Goal: Task Accomplishment & Management: Use online tool/utility

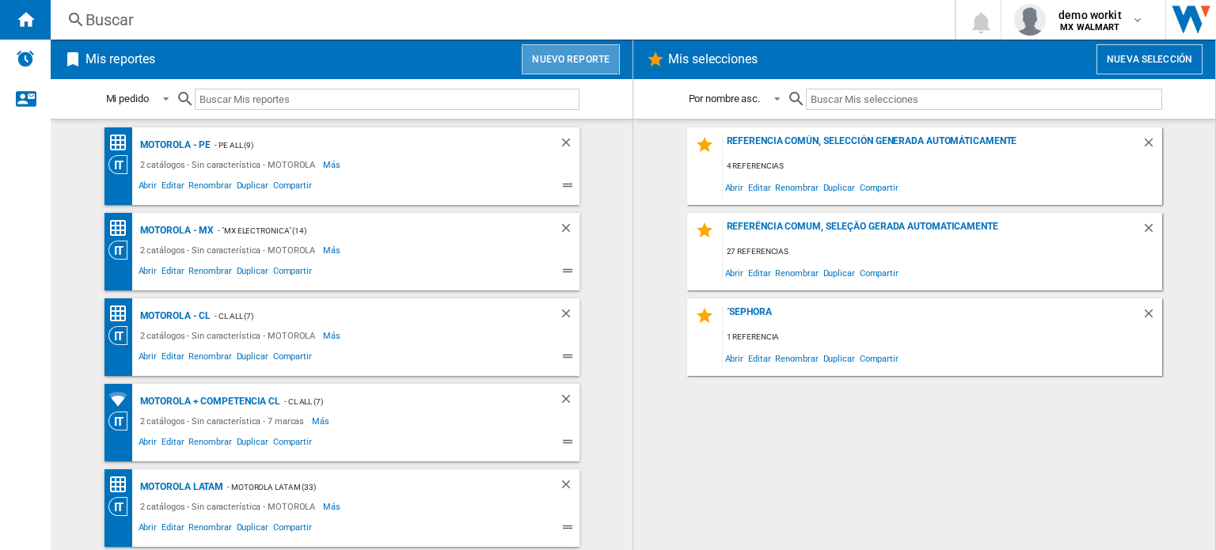
click at [572, 54] on button "Nuevo reporte" at bounding box center [571, 59] width 98 height 30
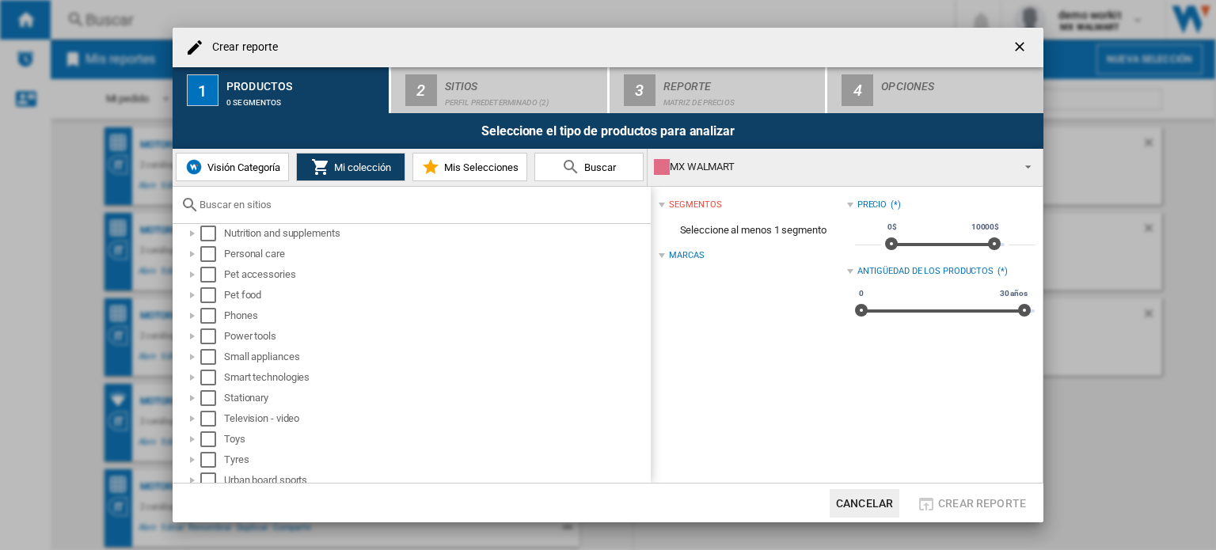
scroll to position [792, 0]
click at [193, 291] on div at bounding box center [193, 295] width 16 height 16
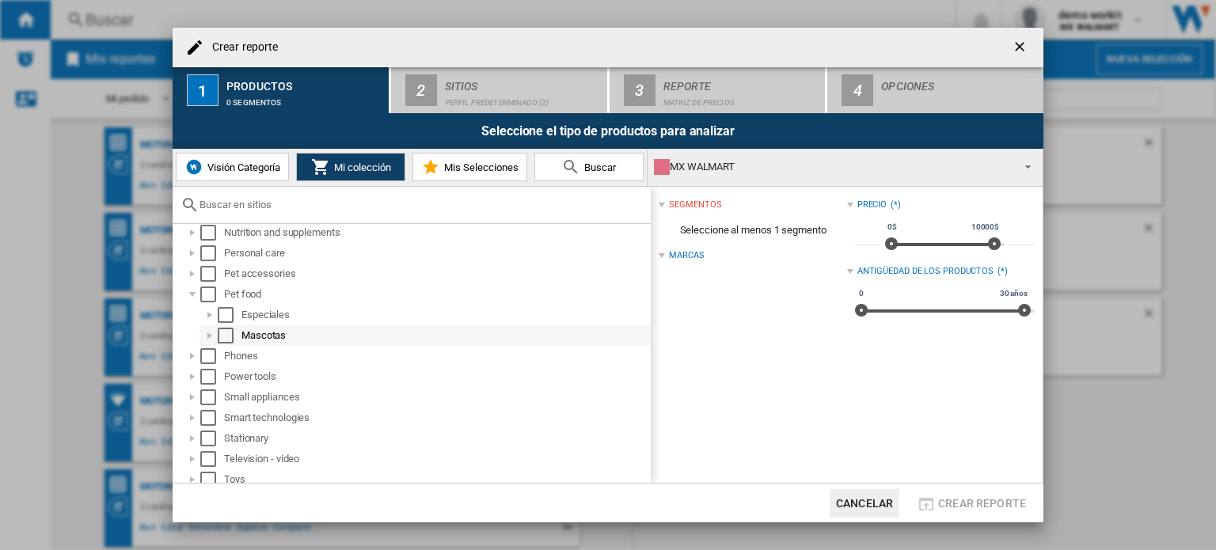
click at [210, 332] on div at bounding box center [210, 336] width 16 height 16
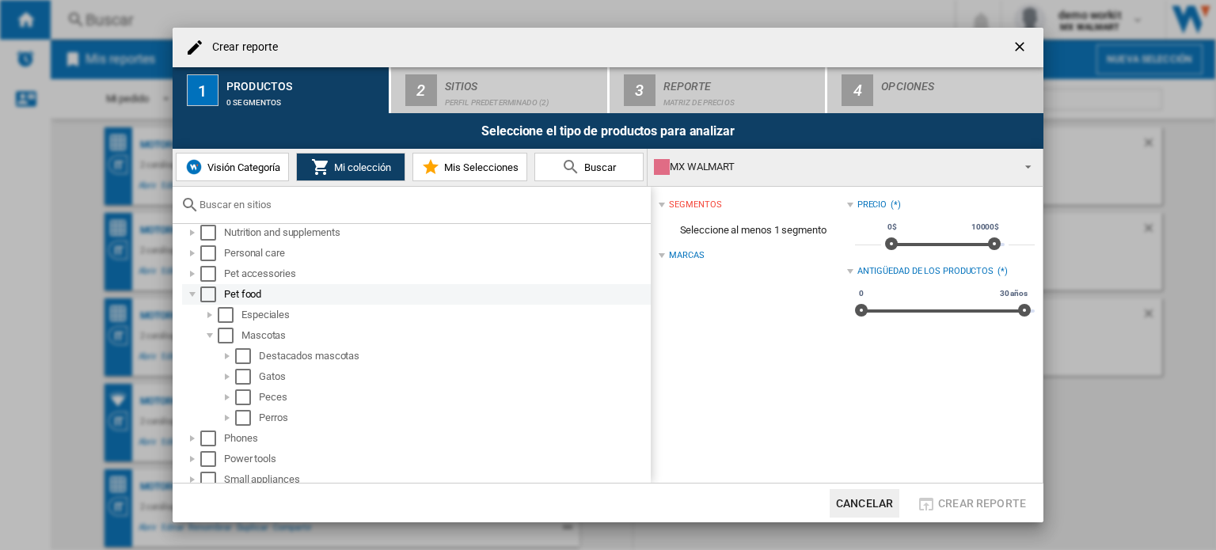
click at [206, 291] on div "Select" at bounding box center [208, 295] width 16 height 16
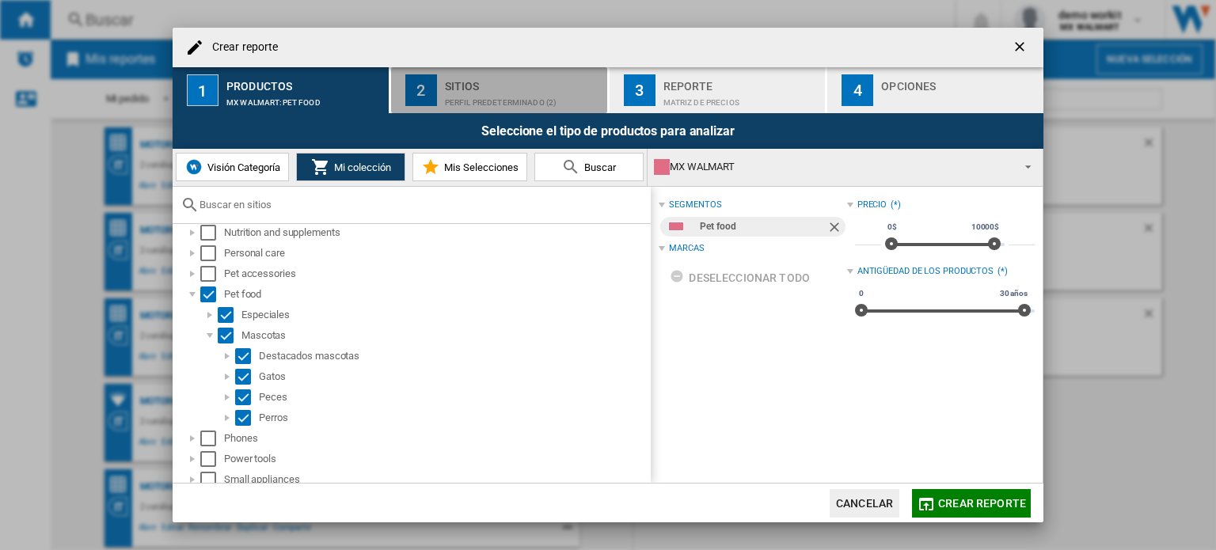
click at [470, 82] on div "Sitios" at bounding box center [523, 82] width 156 height 17
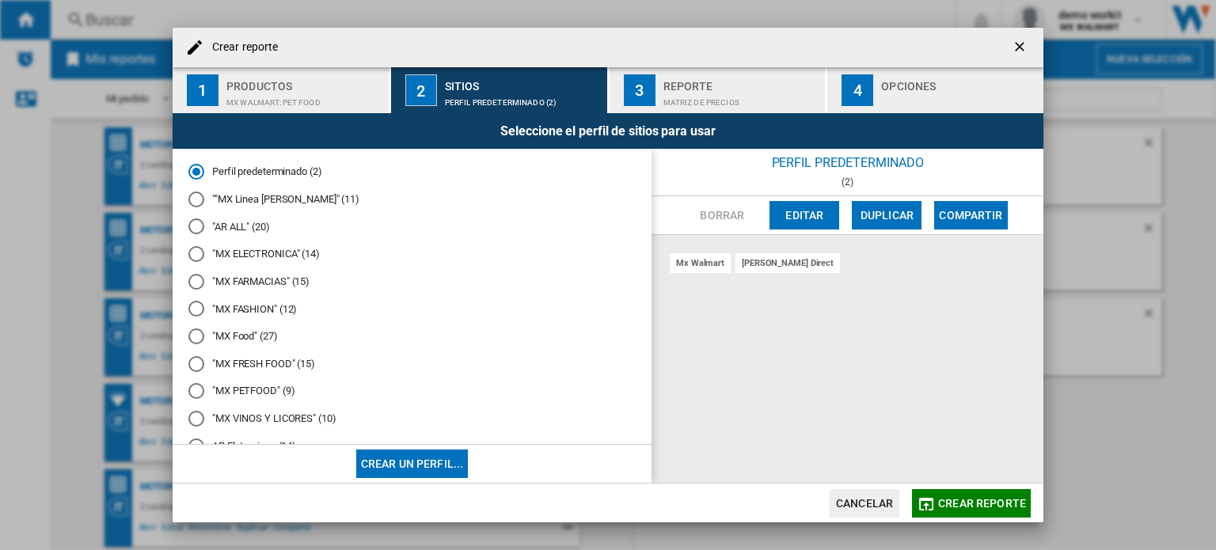
click at [243, 387] on md-radio-button ""MX PETFOOD" (9)" at bounding box center [411, 391] width 447 height 15
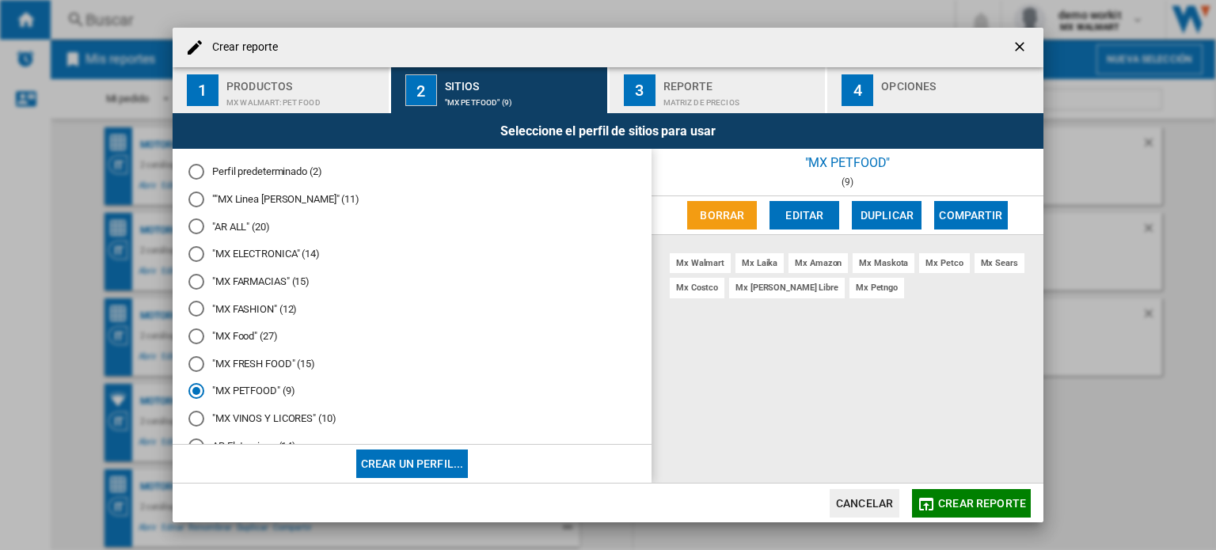
click at [932, 504] on md-icon "button" at bounding box center [926, 504] width 19 height 19
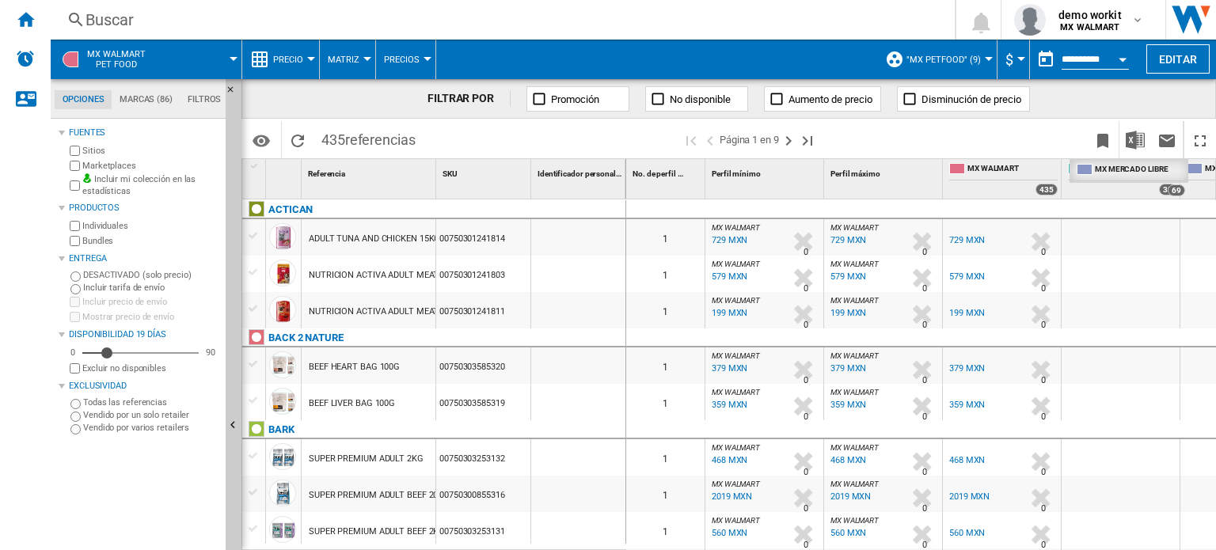
drag, startPoint x: 1197, startPoint y: 164, endPoint x: 1087, endPoint y: 162, distance: 110.9
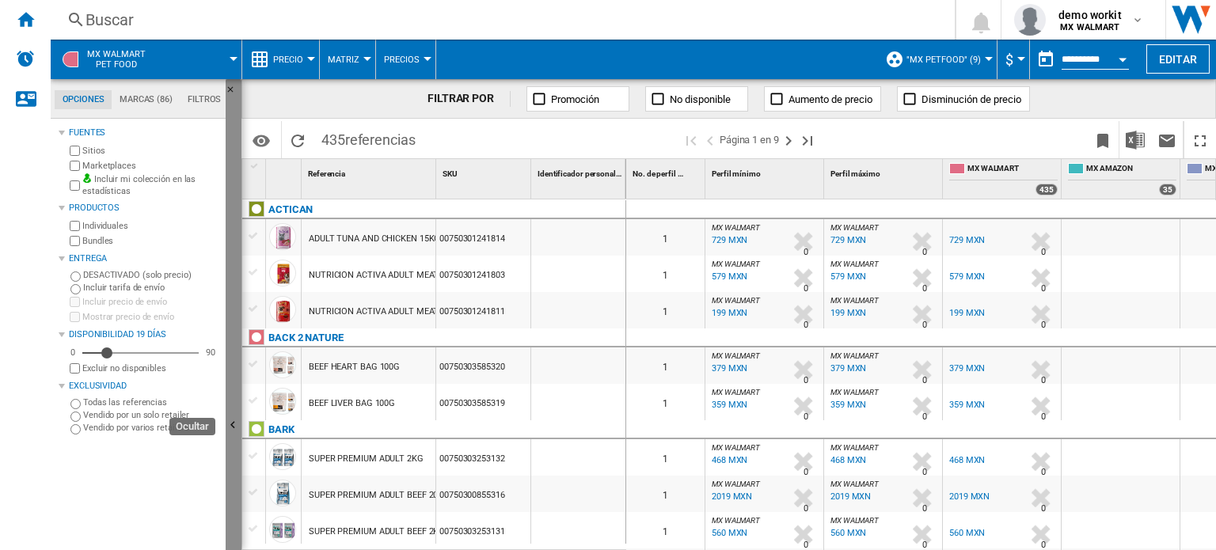
click at [234, 343] on button "Ocultar" at bounding box center [234, 426] width 16 height 695
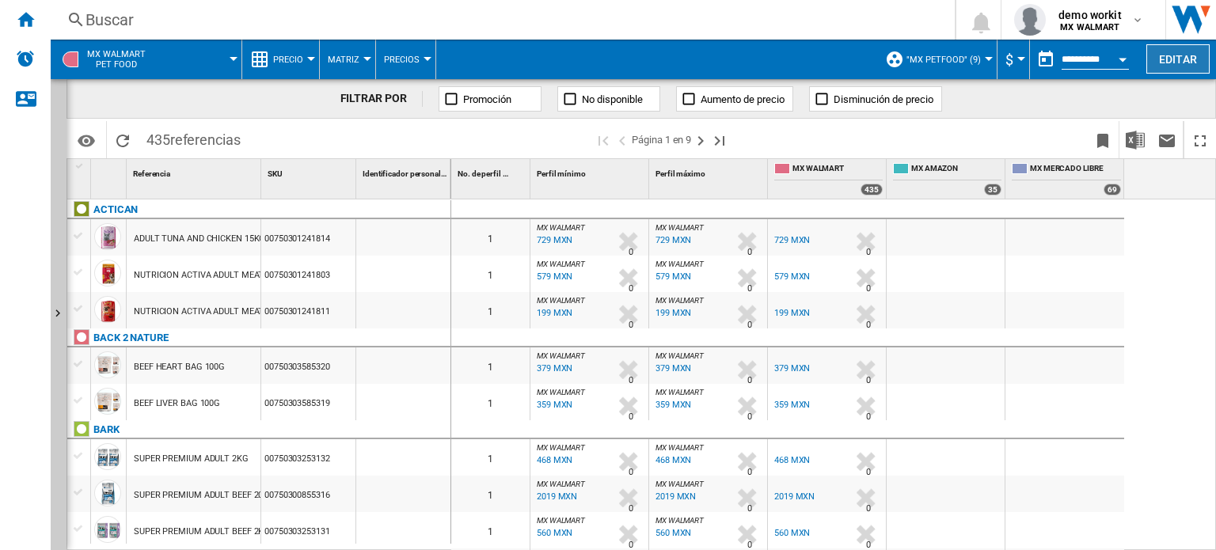
drag, startPoint x: 1188, startPoint y: 53, endPoint x: 1193, endPoint y: 44, distance: 9.9
click at [1193, 44] on button "Editar" at bounding box center [1178, 58] width 63 height 29
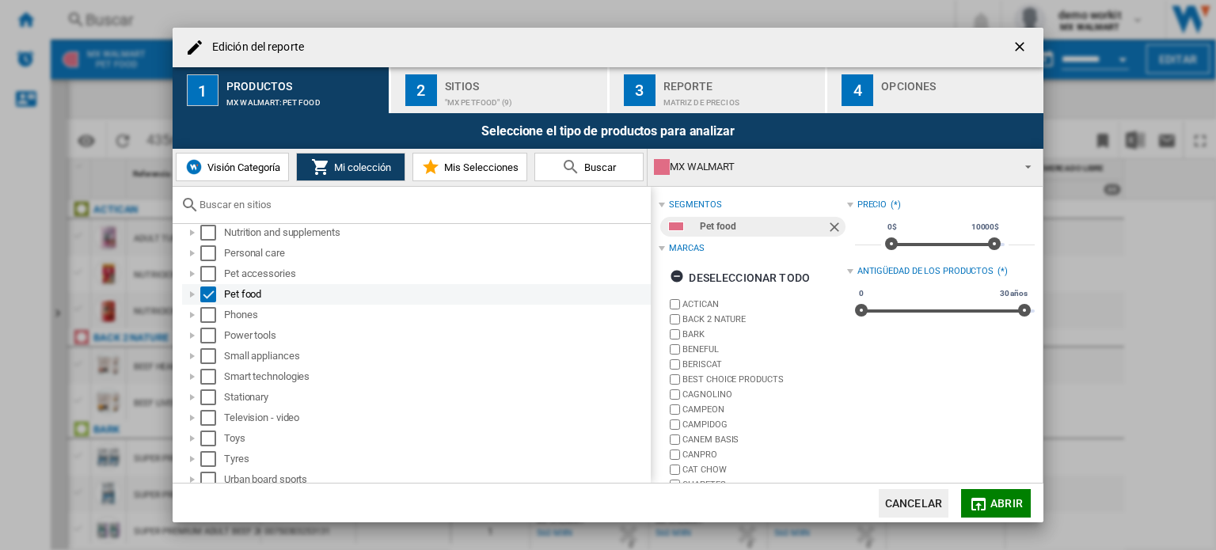
click at [191, 294] on div "Edición del ..." at bounding box center [193, 295] width 16 height 16
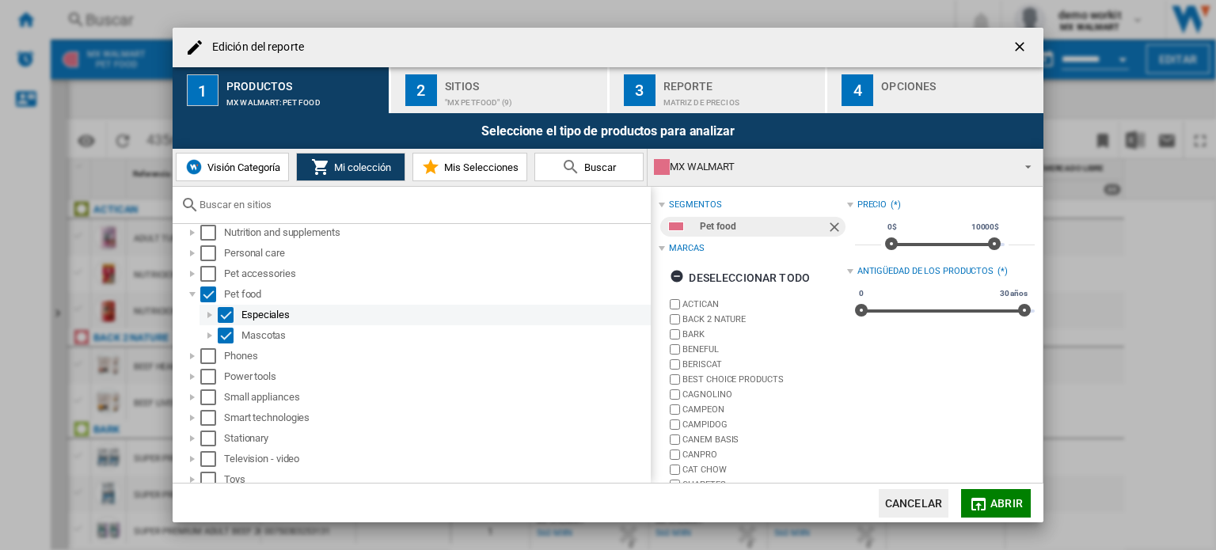
click at [211, 315] on div "Edición del ..." at bounding box center [210, 315] width 16 height 16
click at [211, 316] on div "Edición del ..." at bounding box center [210, 315] width 16 height 16
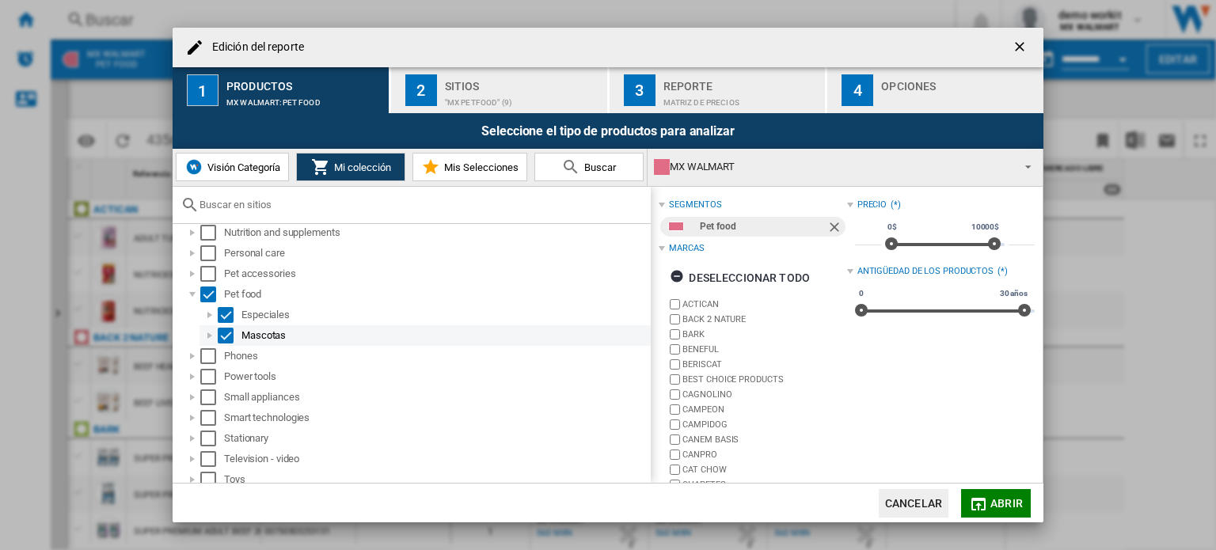
click at [211, 336] on div "Edición del ..." at bounding box center [210, 336] width 16 height 16
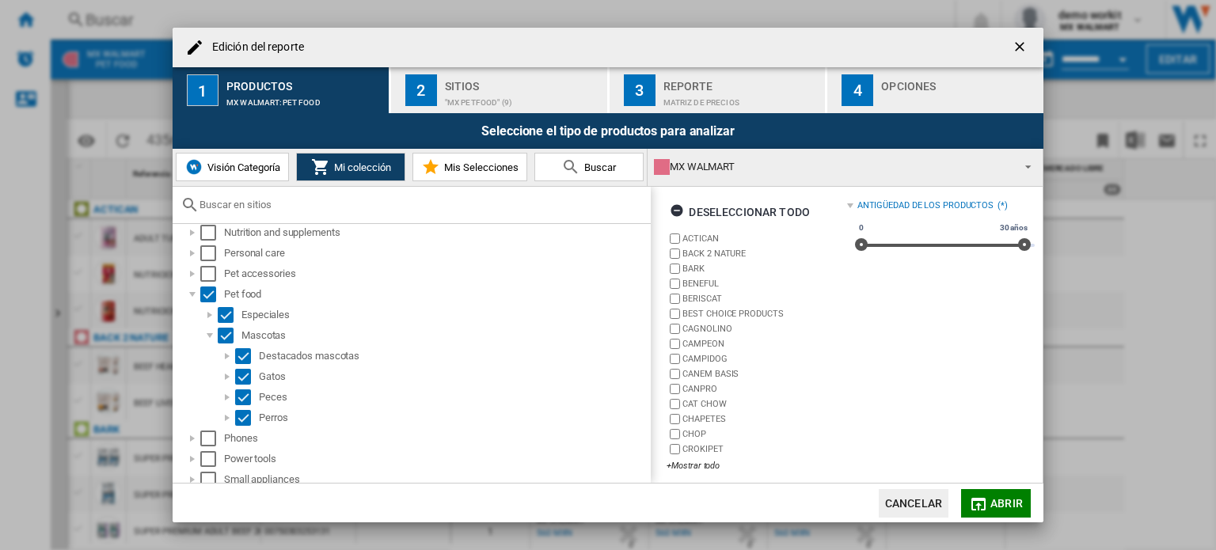
scroll to position [73, 0]
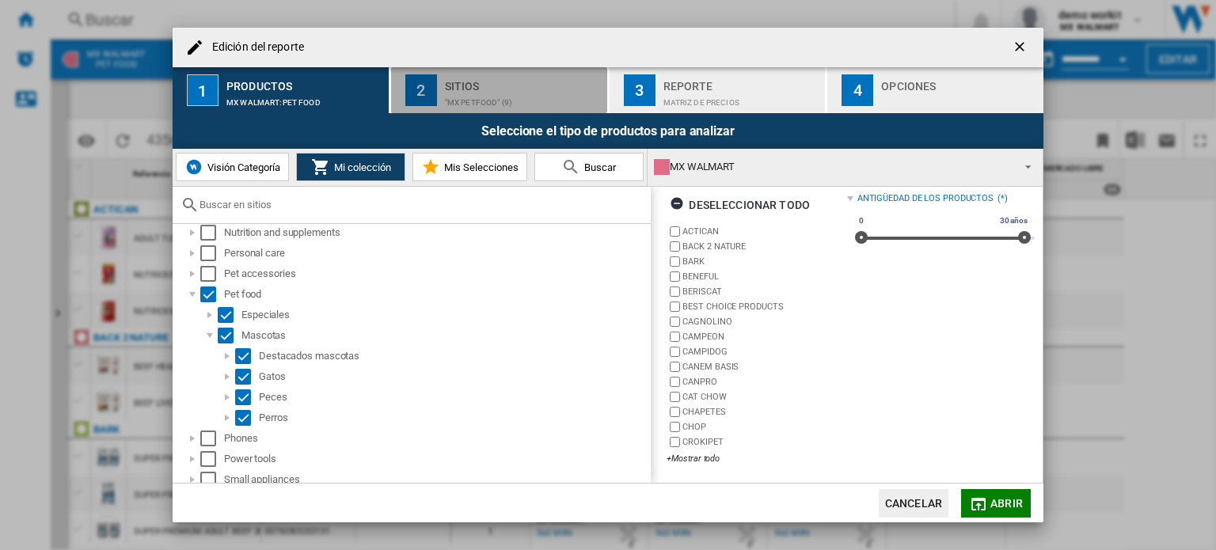
click at [463, 91] on div ""MX PETFOOD" (9)" at bounding box center [523, 98] width 156 height 17
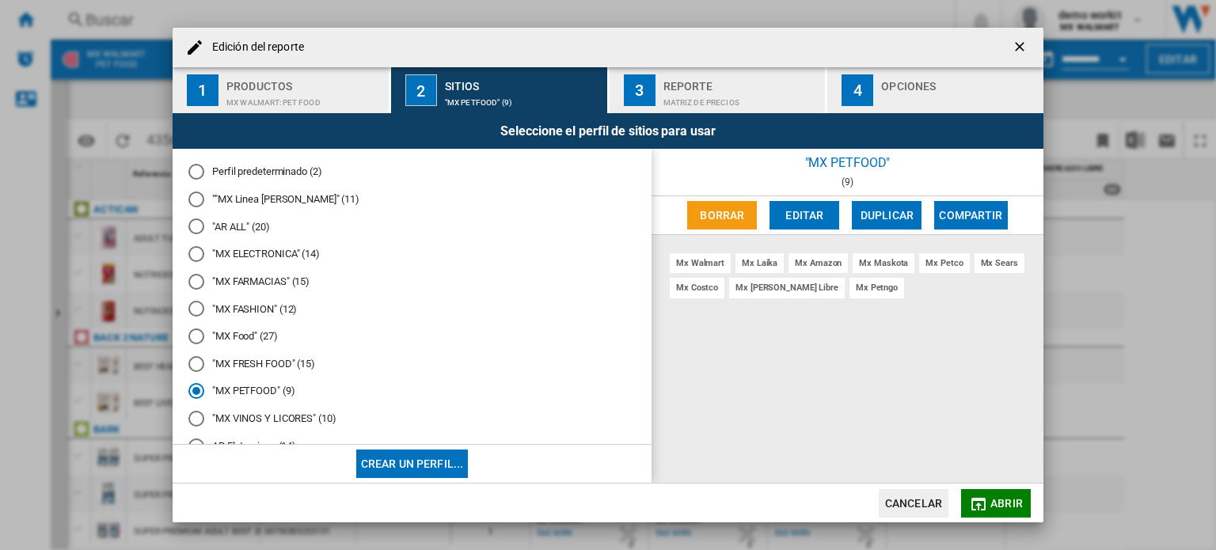
click at [1015, 505] on span "Abrir" at bounding box center [1007, 503] width 32 height 13
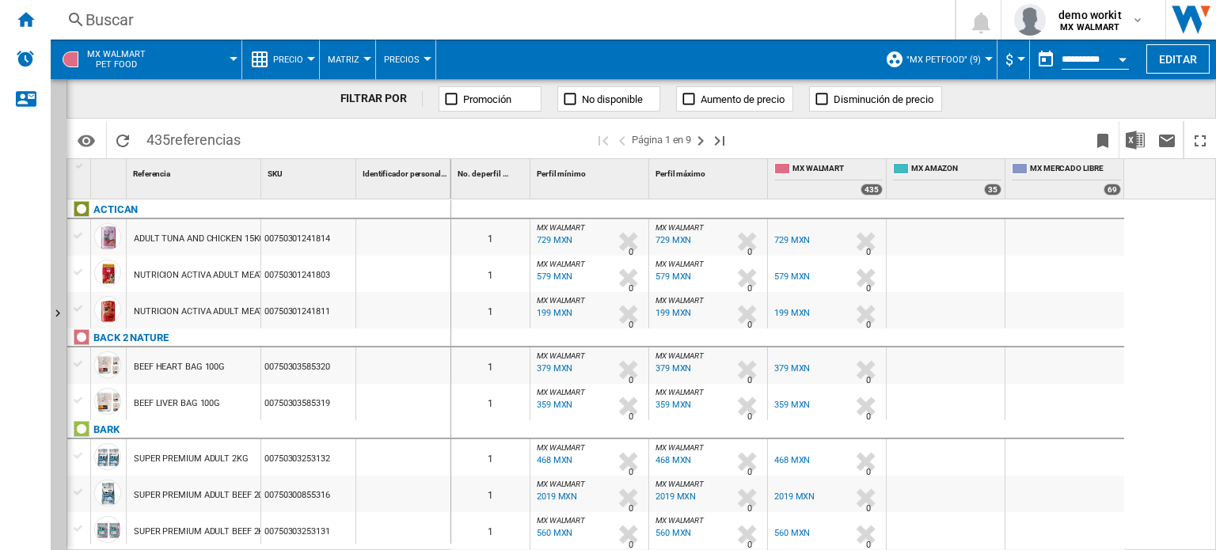
drag, startPoint x: 146, startPoint y: 139, endPoint x: 172, endPoint y: 145, distance: 26.9
click at [172, 145] on span "435 referencias" at bounding box center [194, 137] width 110 height 33
click at [150, 138] on span "435 referencias" at bounding box center [194, 137] width 110 height 33
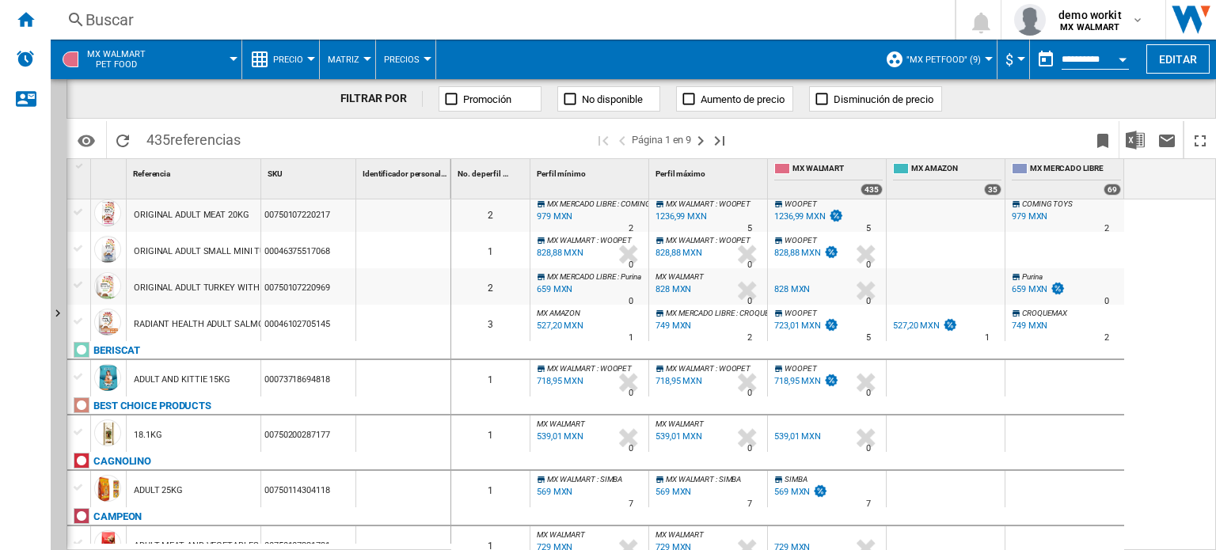
scroll to position [317, 0]
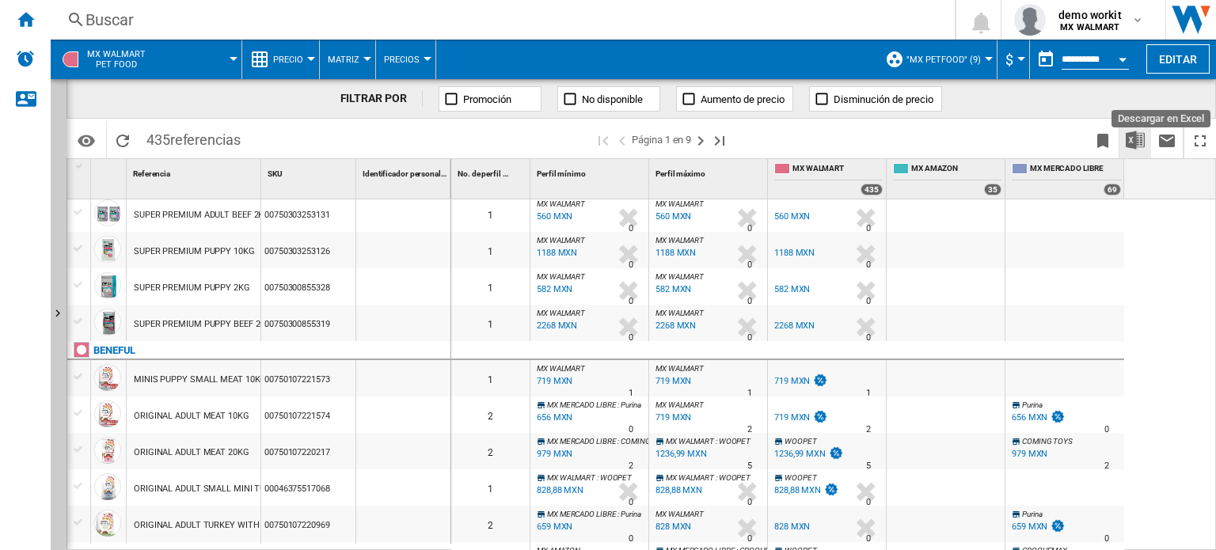
click at [1139, 141] on img "Descargar en Excel" at bounding box center [1135, 140] width 19 height 19
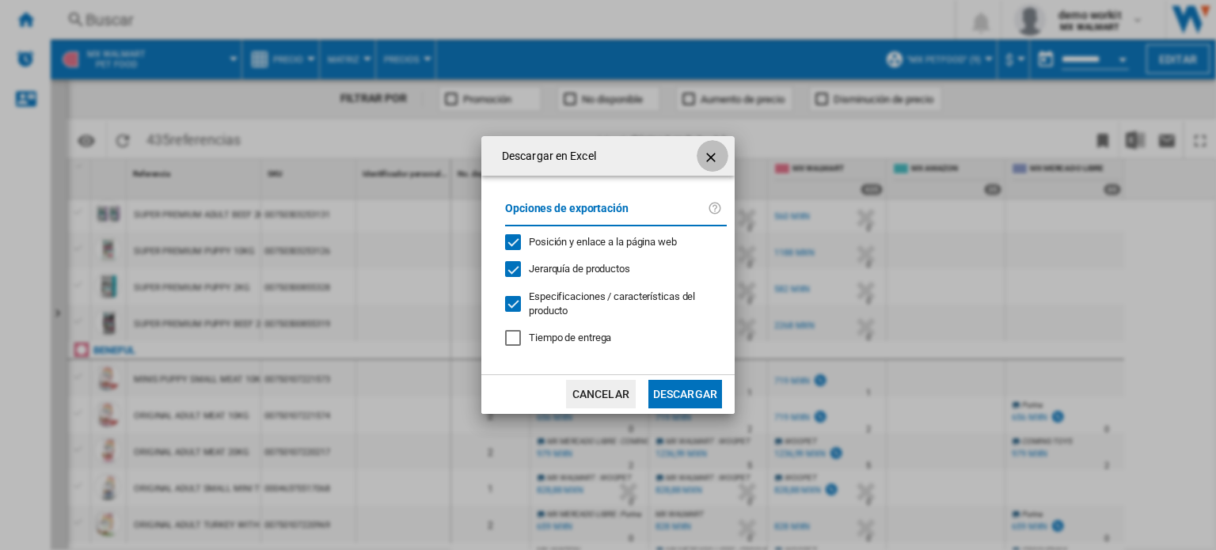
click at [713, 158] on ng-md-icon "getI18NText('BUTTONS.CLOSE_DIALOG')" at bounding box center [712, 157] width 19 height 19
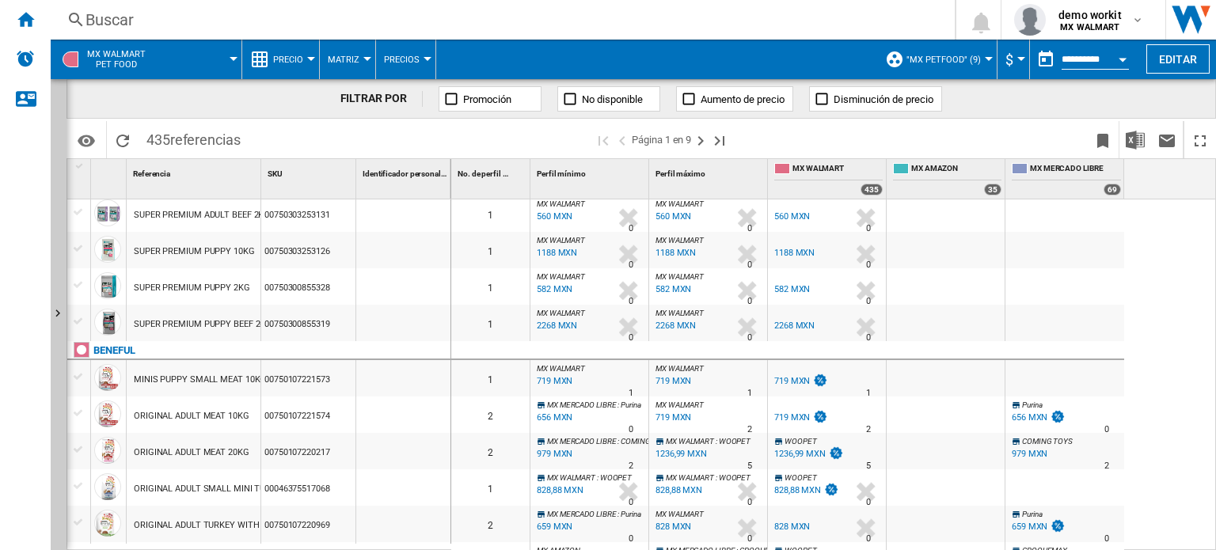
scroll to position [396, 0]
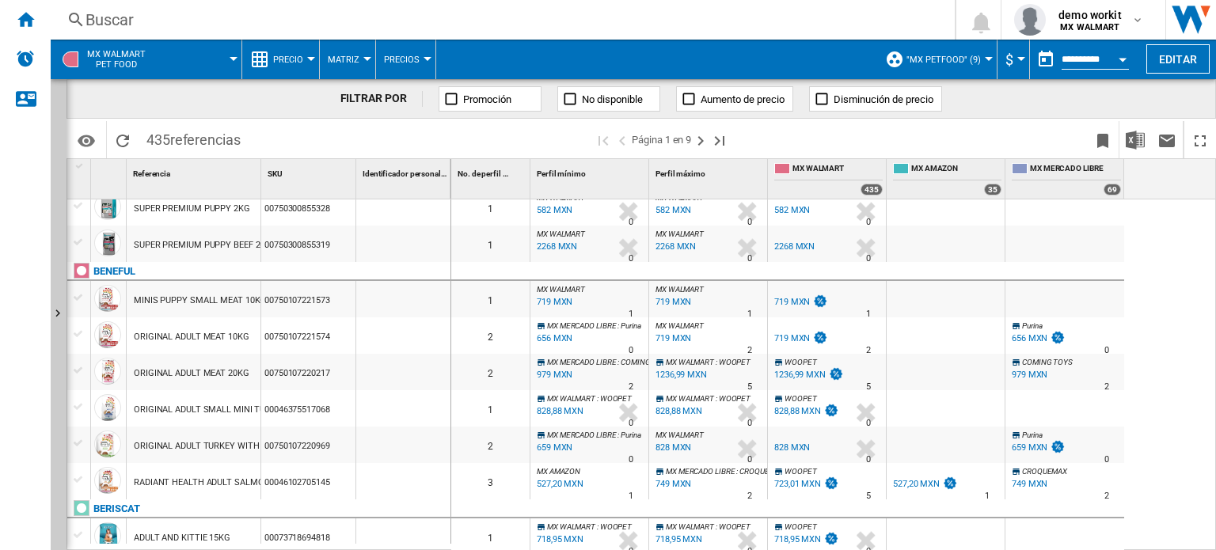
click at [793, 333] on div "719 MXN" at bounding box center [793, 338] width 36 height 10
click at [811, 414] on div "828,88 MXN" at bounding box center [798, 411] width 47 height 10
click at [307, 59] on div at bounding box center [311, 59] width 8 height 4
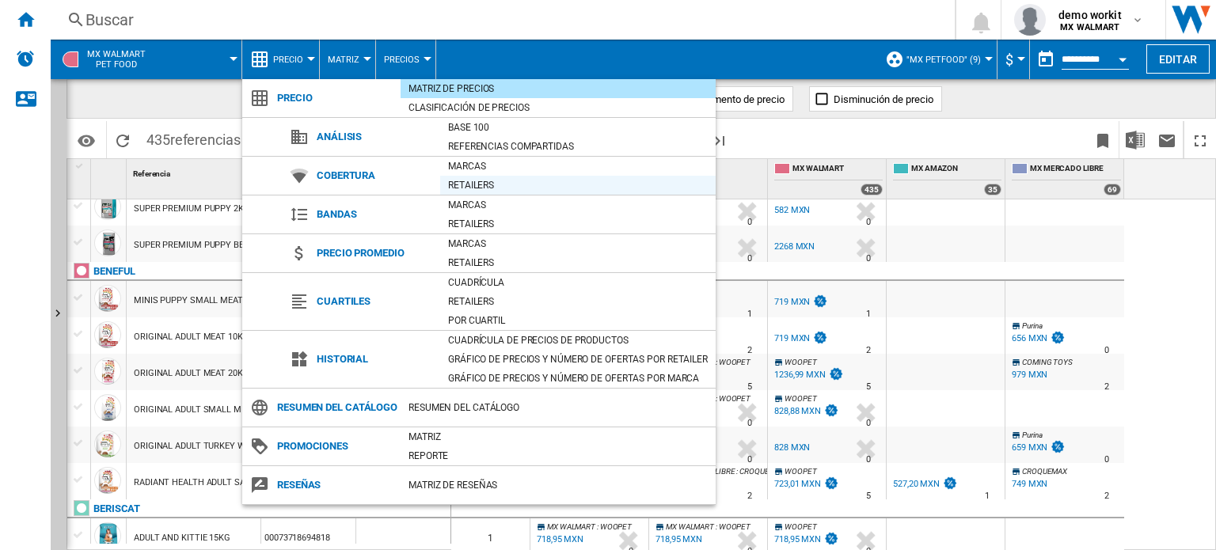
click at [476, 185] on div "Retailers" at bounding box center [578, 185] width 276 height 16
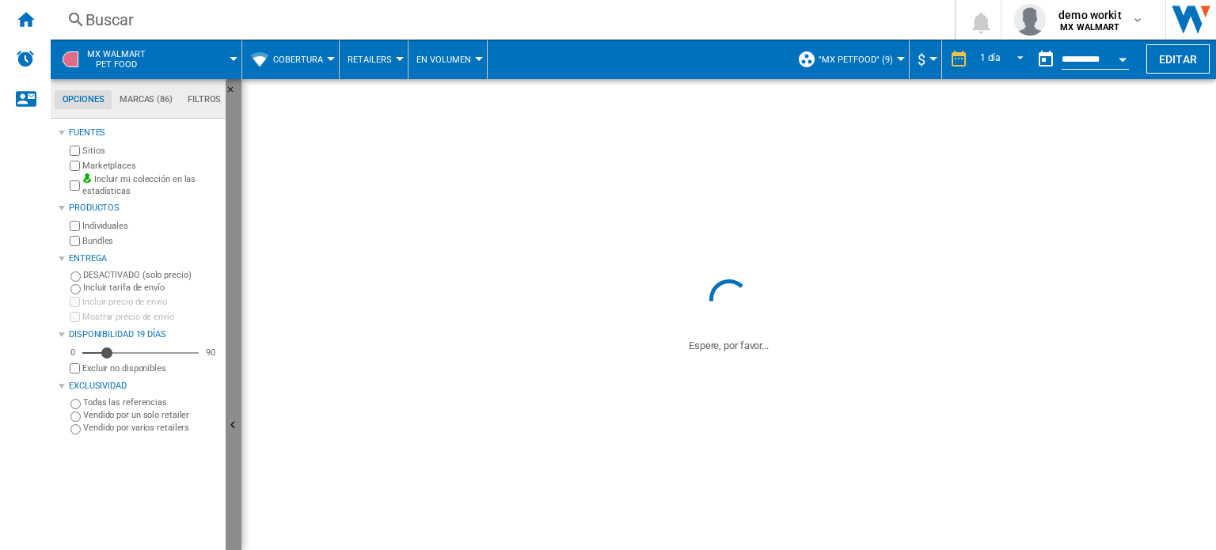
click at [234, 390] on button "Ocultar" at bounding box center [234, 426] width 16 height 695
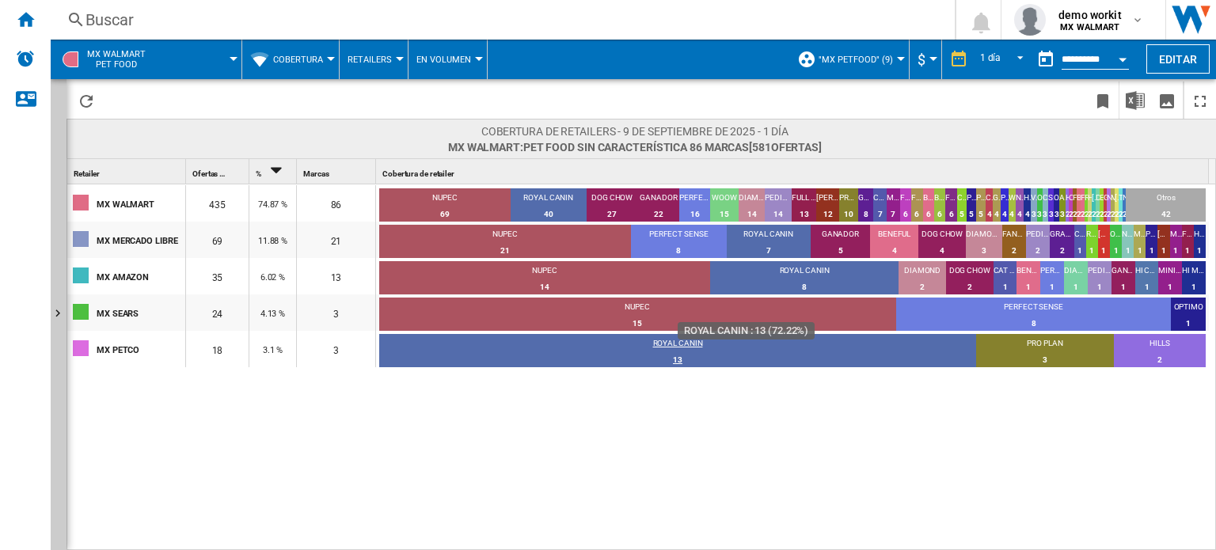
click at [684, 360] on div "13" at bounding box center [677, 360] width 597 height 16
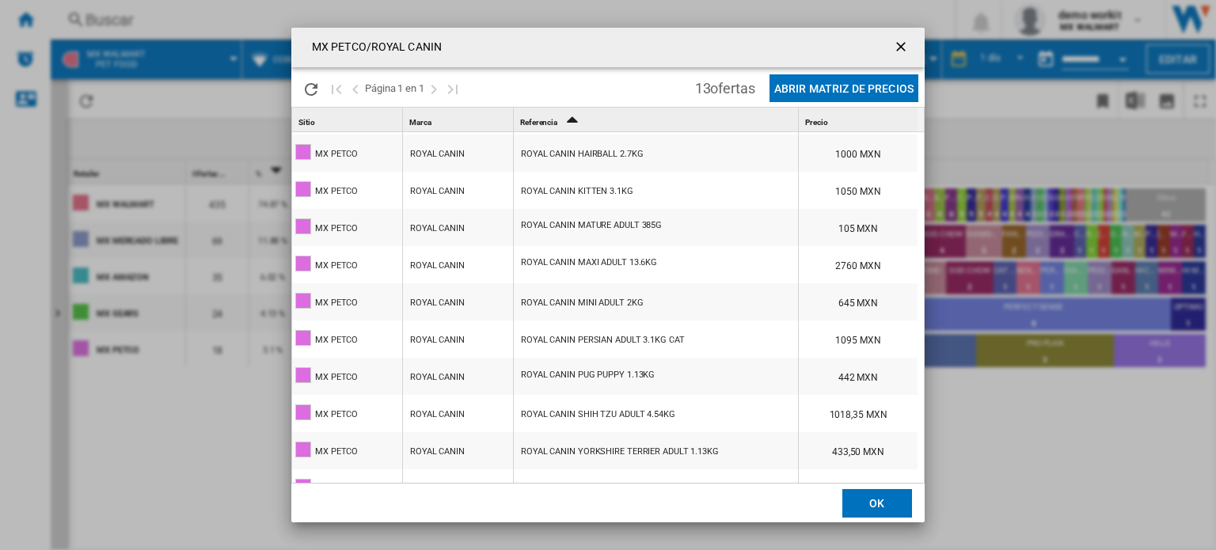
scroll to position [3, 0]
click at [902, 42] on ng-md-icon "getI18NText('BUTTONS.CLOSE_DIALOG')" at bounding box center [902, 48] width 19 height 19
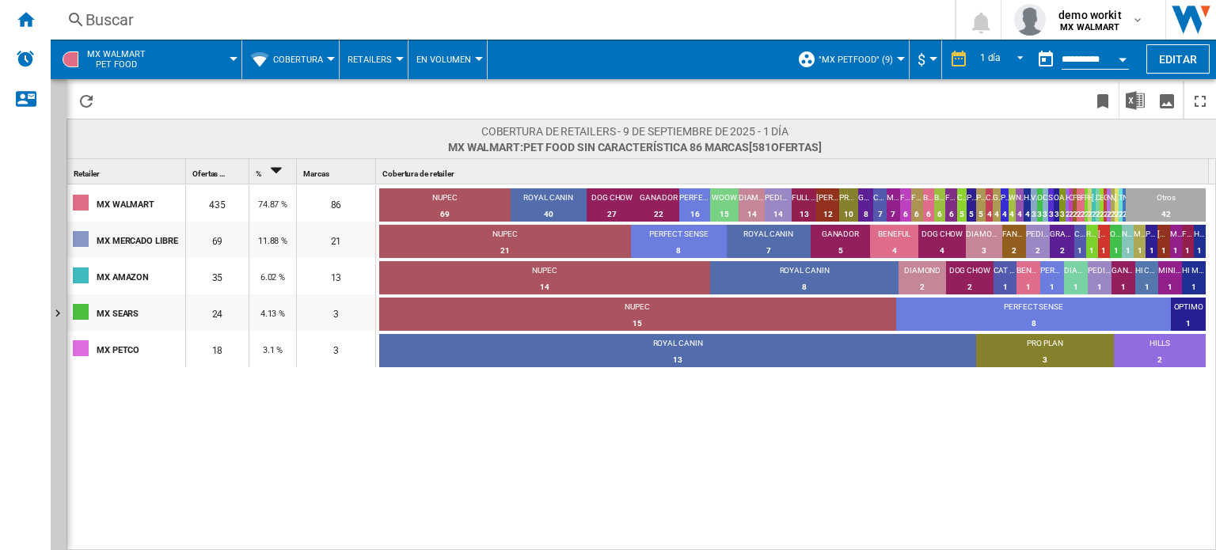
click at [379, 55] on span "Retailers" at bounding box center [370, 60] width 44 height 10
click at [386, 97] on span "Marcas" at bounding box center [372, 98] width 40 height 14
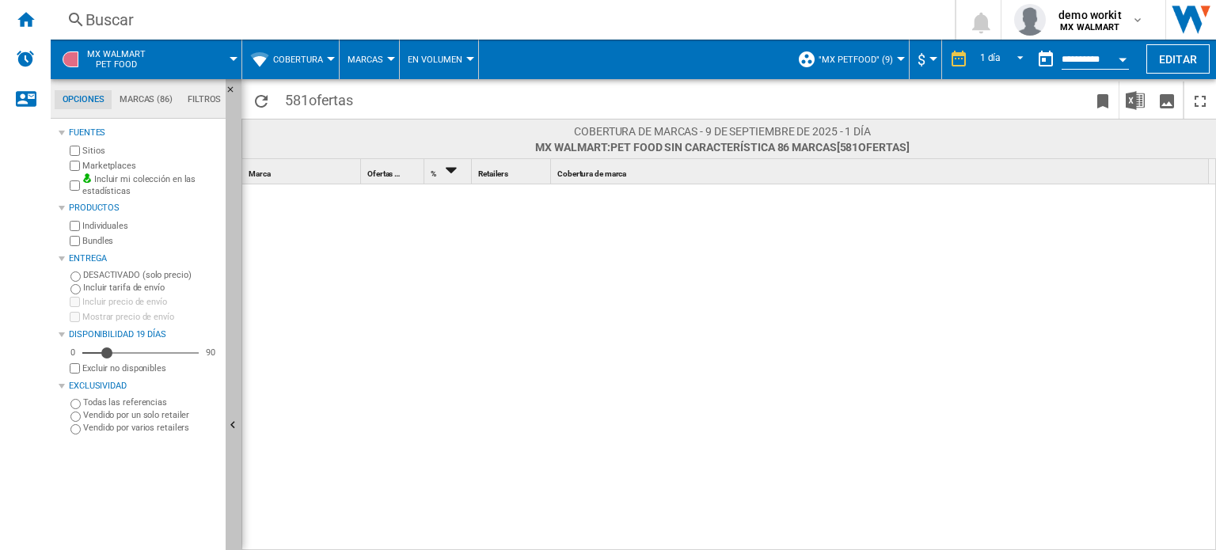
click at [239, 353] on button "Ocultar" at bounding box center [234, 426] width 16 height 695
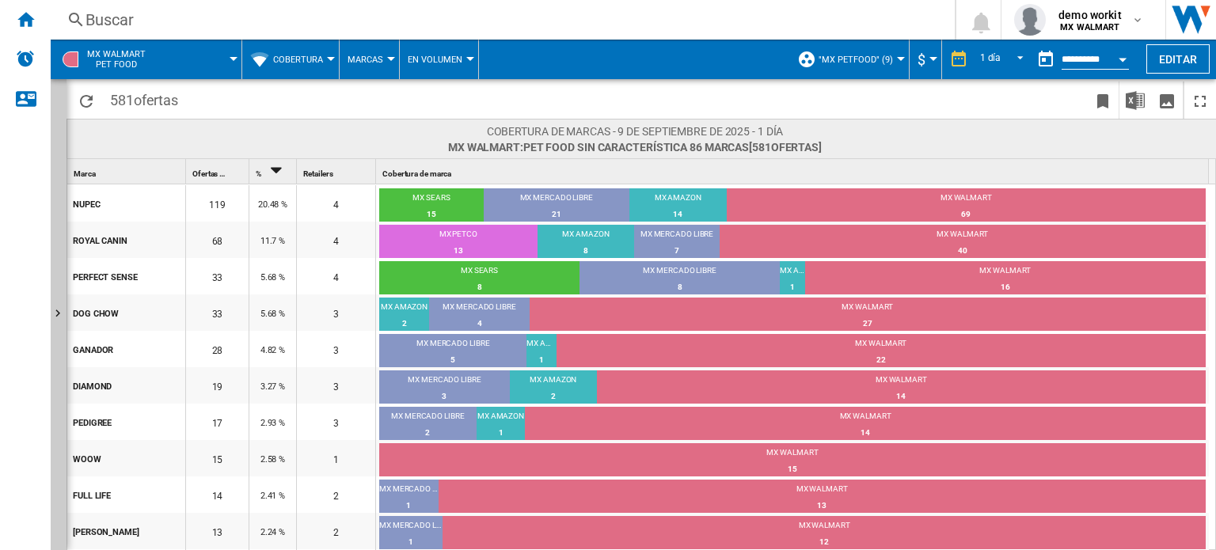
click at [323, 59] on button "Cobertura" at bounding box center [302, 60] width 58 height 40
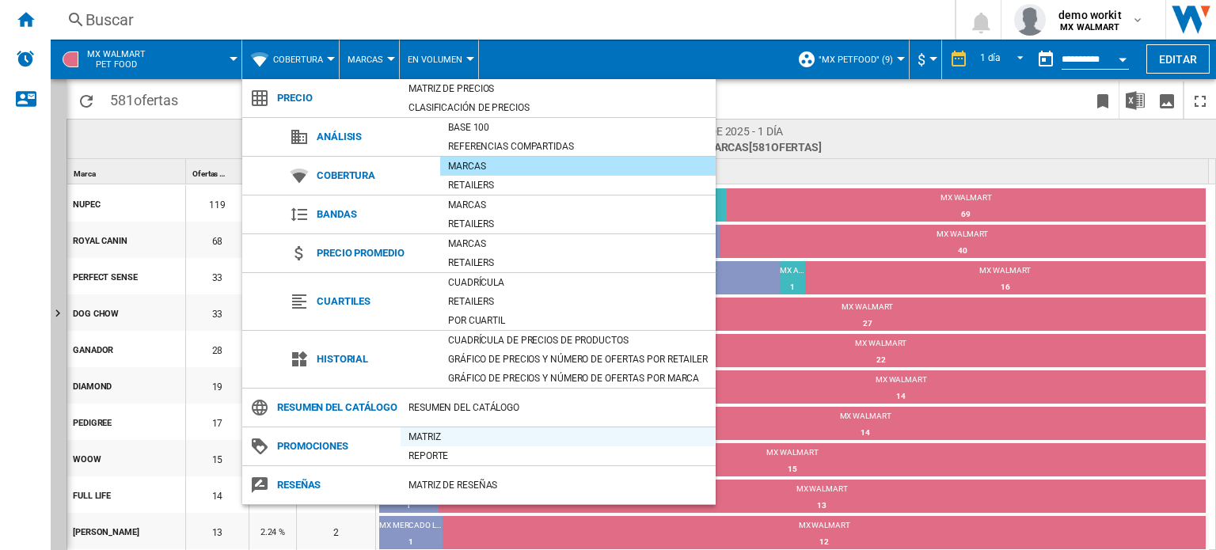
click at [442, 445] on div "Matriz" at bounding box center [558, 437] width 315 height 16
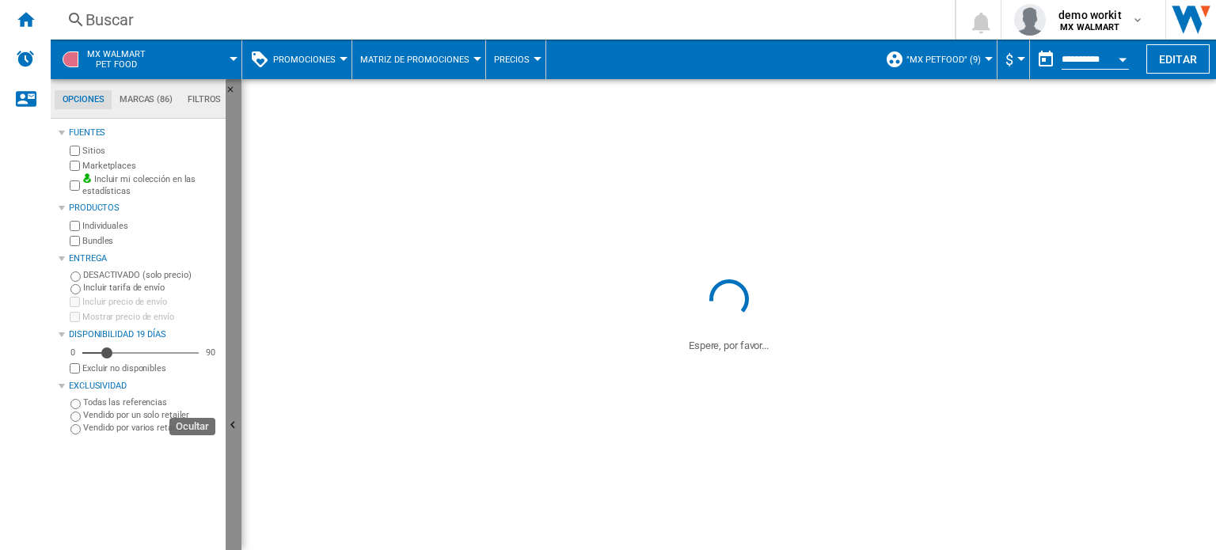
click at [240, 414] on button "Ocultar" at bounding box center [234, 426] width 16 height 695
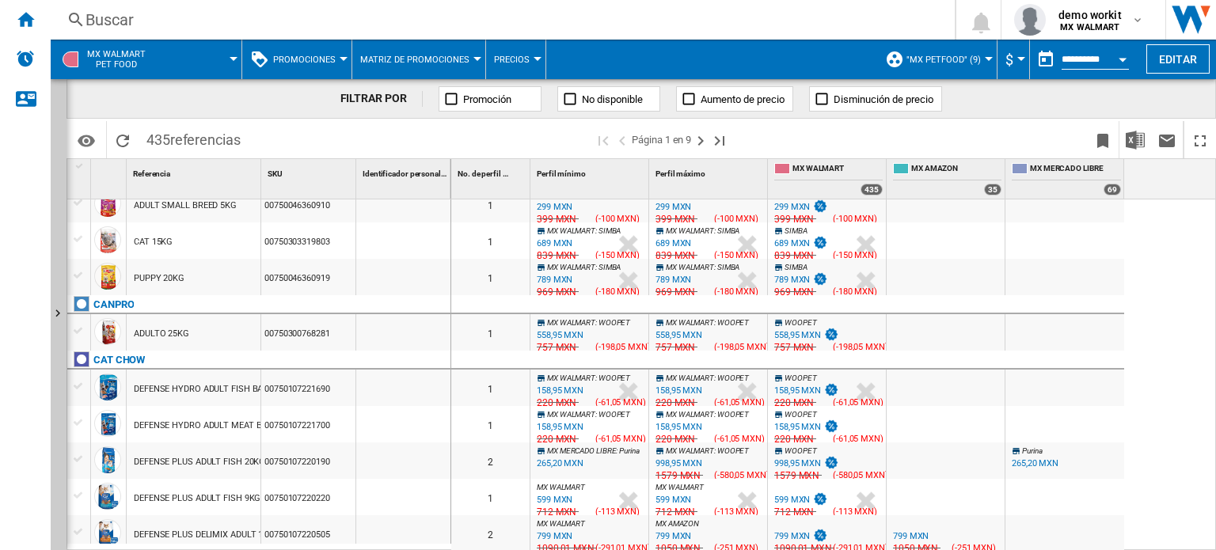
scroll to position [1267, 0]
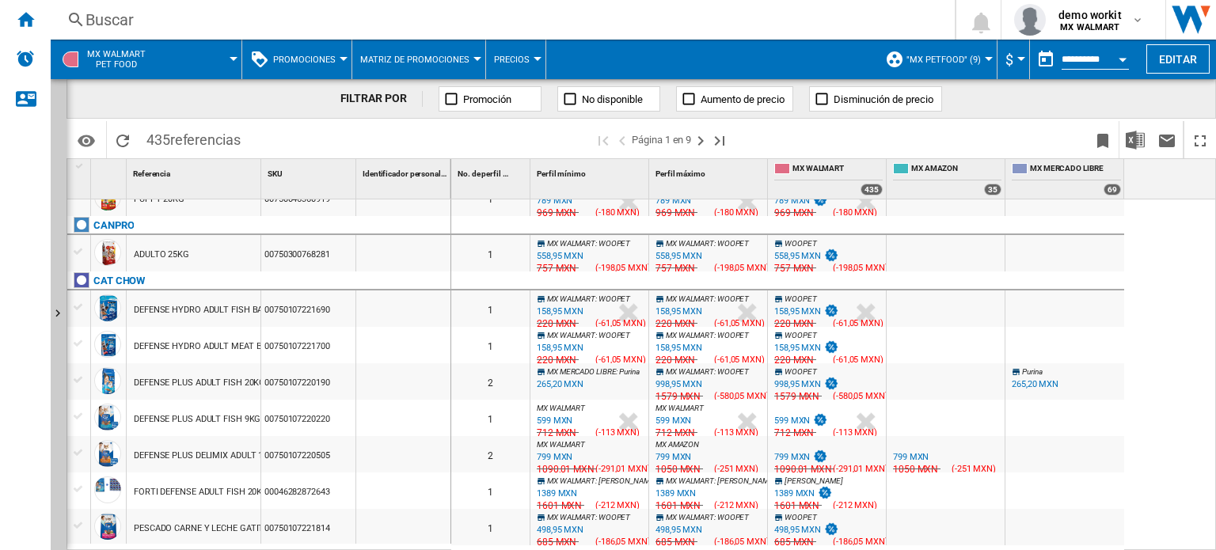
click at [308, 68] on button "Promociones" at bounding box center [308, 60] width 70 height 40
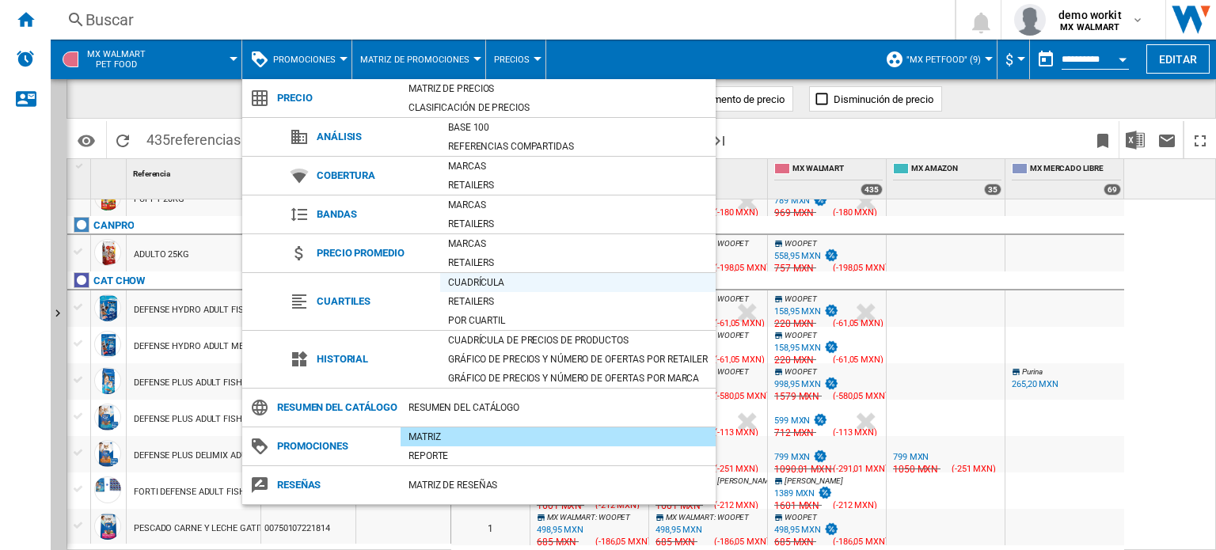
click at [466, 280] on div "Cuadrícula" at bounding box center [578, 283] width 276 height 16
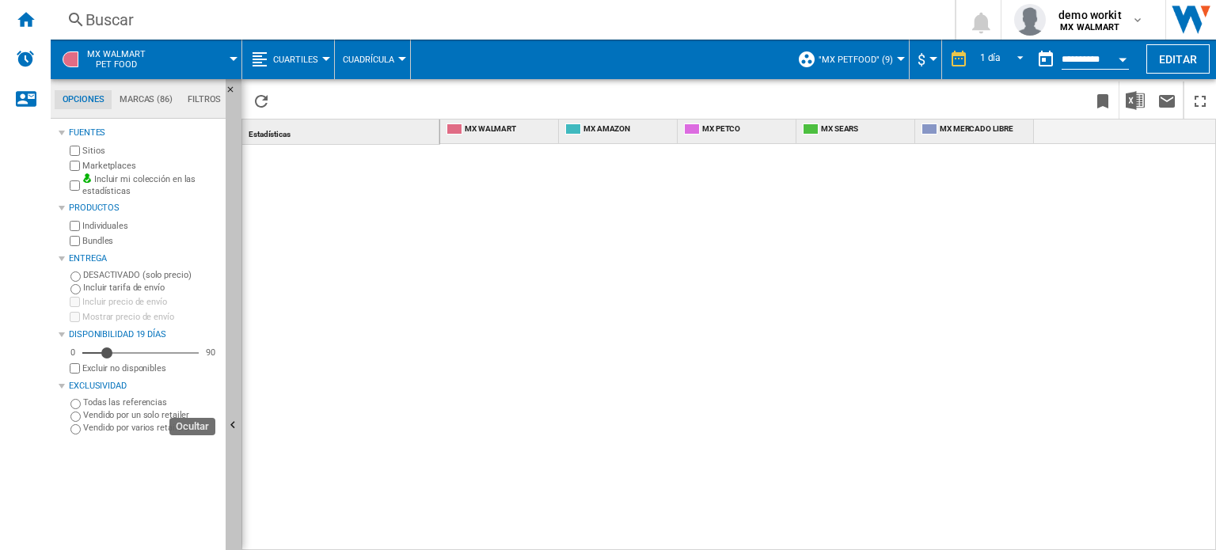
click at [232, 421] on ng-md-icon "Ocultar" at bounding box center [235, 427] width 19 height 19
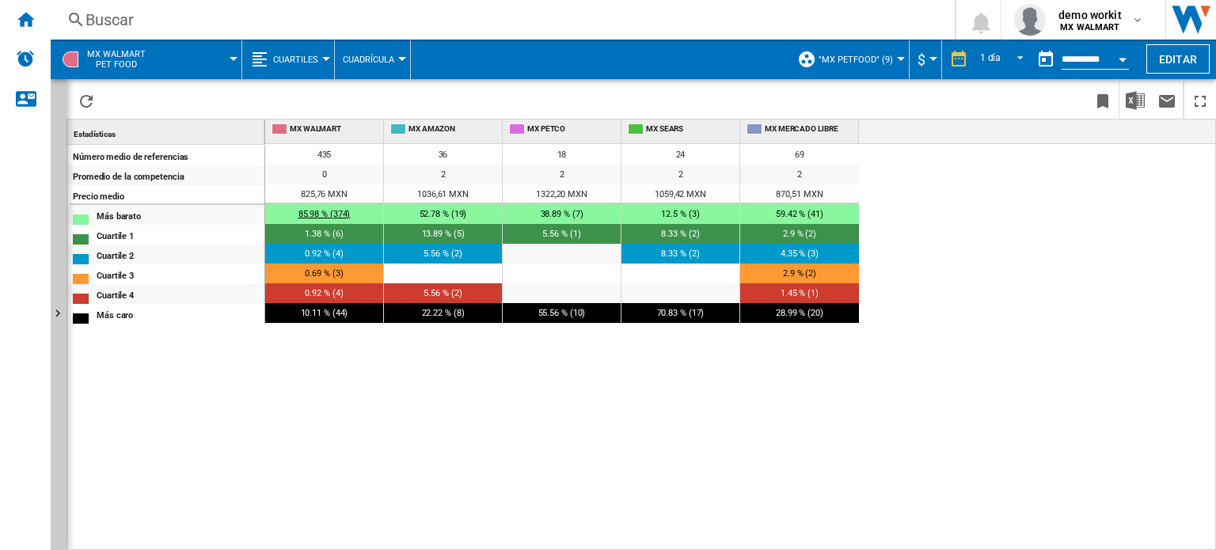
click at [327, 211] on span "85.98 % (374)" at bounding box center [325, 214] width 52 height 10
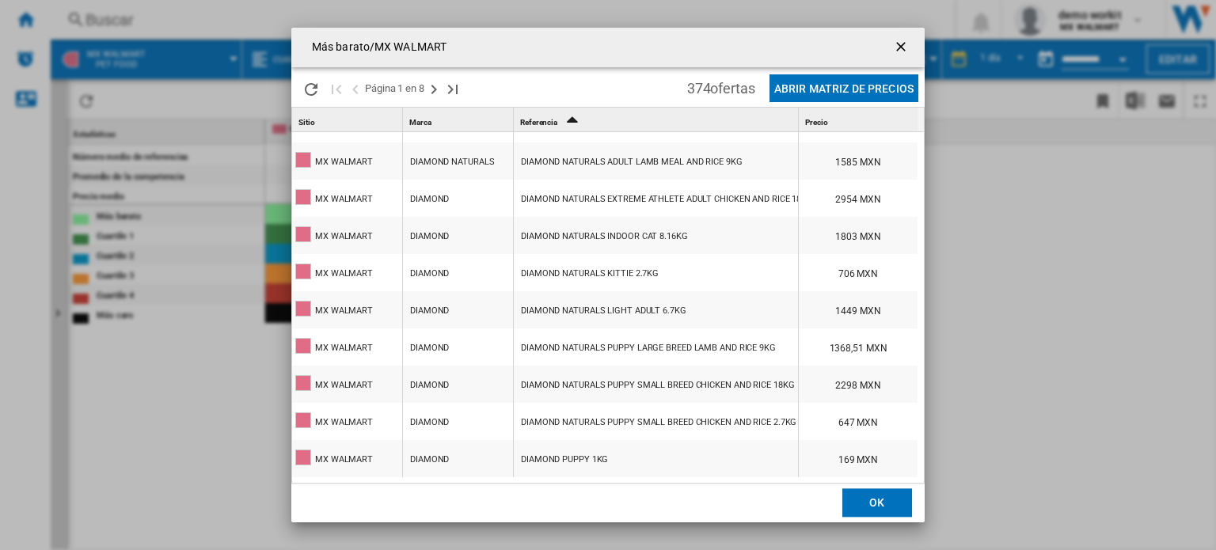
scroll to position [3, 0]
click at [907, 53] on ng-md-icon "getI18NText('BUTTONS.CLOSE_DIALOG')" at bounding box center [902, 48] width 19 height 19
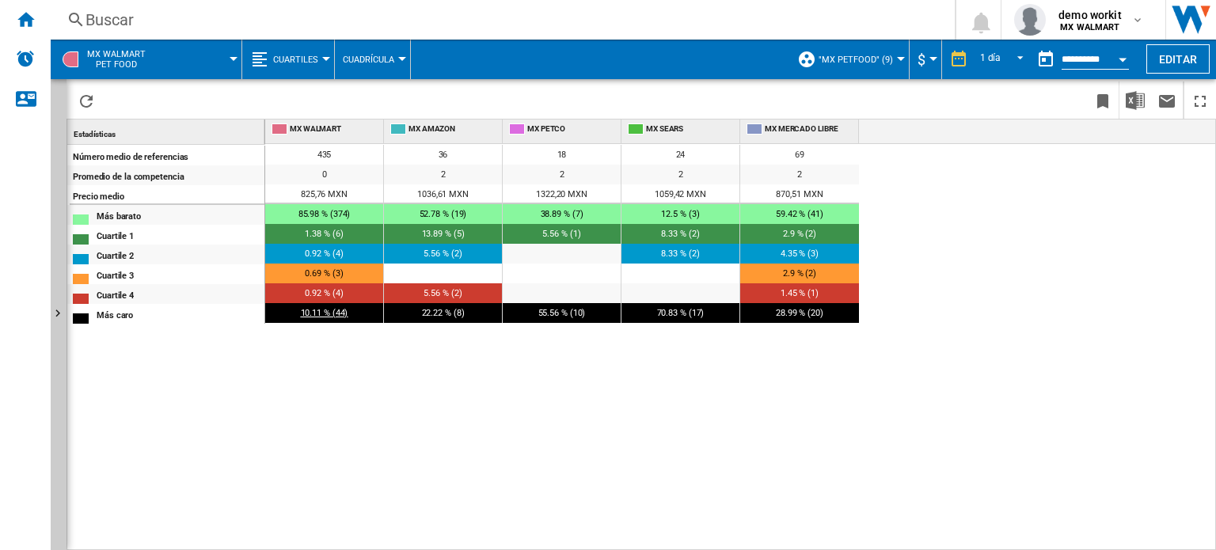
click at [330, 308] on span "10.11 % (44)" at bounding box center [325, 313] width 48 height 10
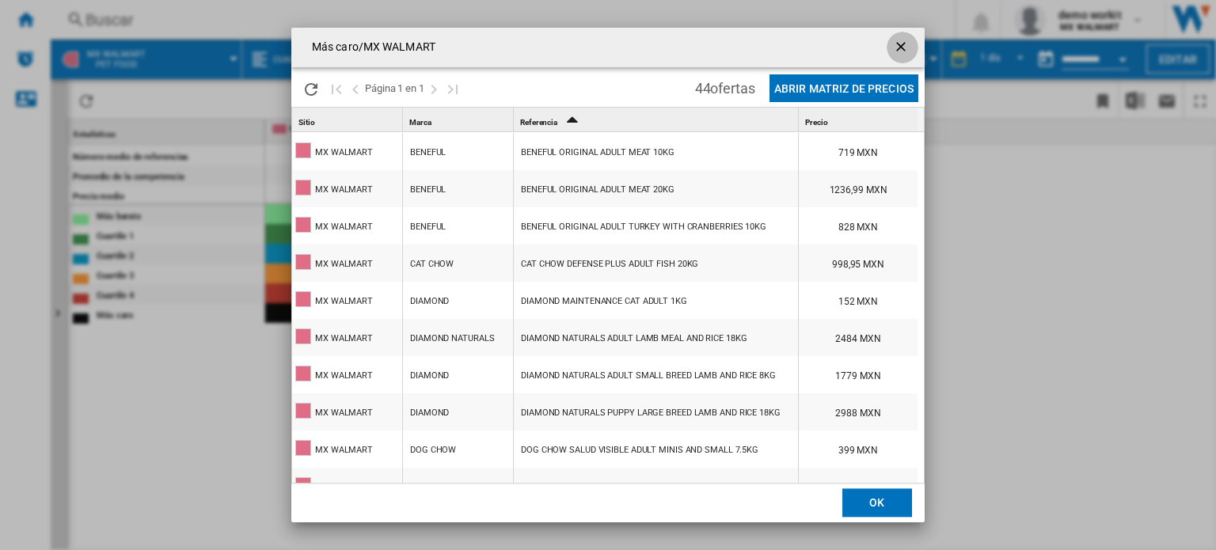
click at [897, 46] on ng-md-icon "getI18NText('BUTTONS.CLOSE_DIALOG')" at bounding box center [902, 48] width 19 height 19
